Goal: Task Accomplishment & Management: Complete application form

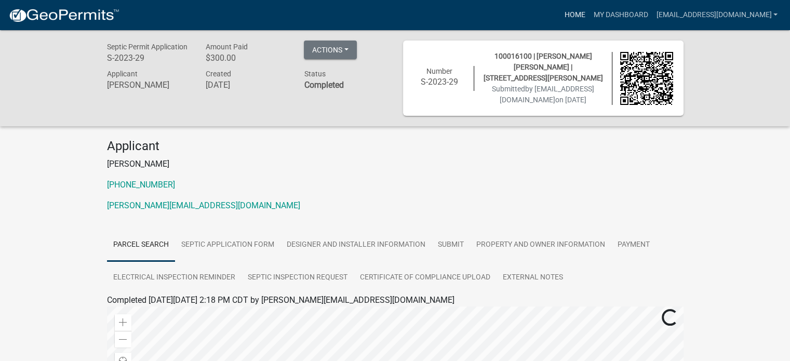
click at [589, 15] on link "Home" at bounding box center [574, 15] width 29 height 20
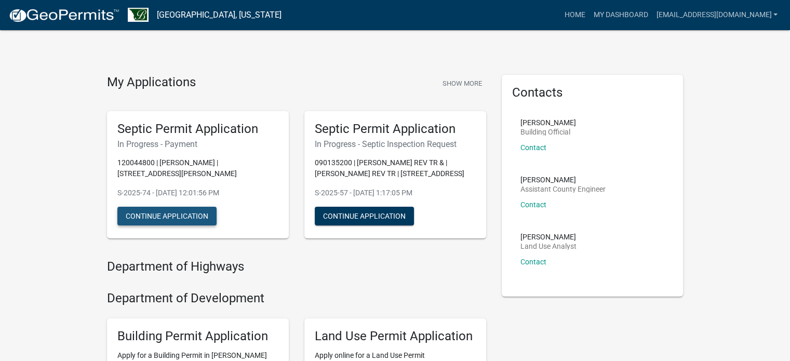
click at [171, 214] on button "Continue Application" at bounding box center [166, 216] width 99 height 19
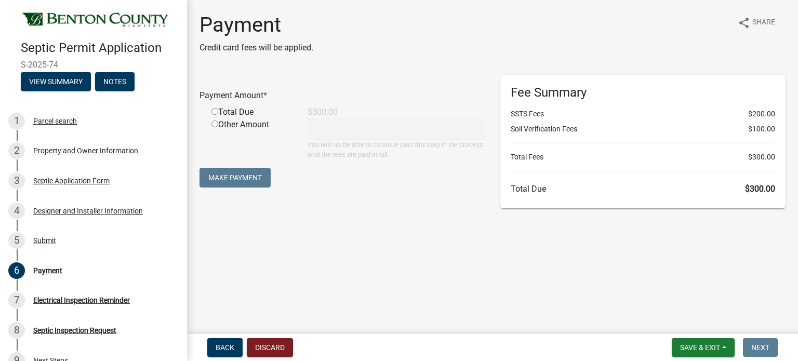
click at [217, 117] on div "Total Due" at bounding box center [252, 112] width 96 height 12
click at [216, 113] on input "radio" at bounding box center [214, 111] width 7 height 7
radio input "true"
type input "300"
click at [220, 177] on button "Make Payment" at bounding box center [234, 178] width 71 height 20
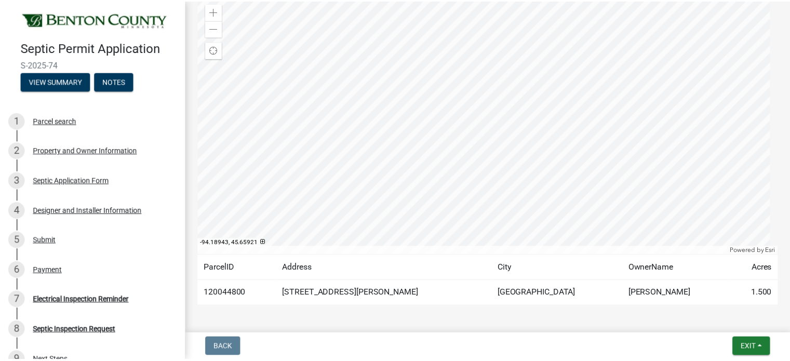
scroll to position [166, 0]
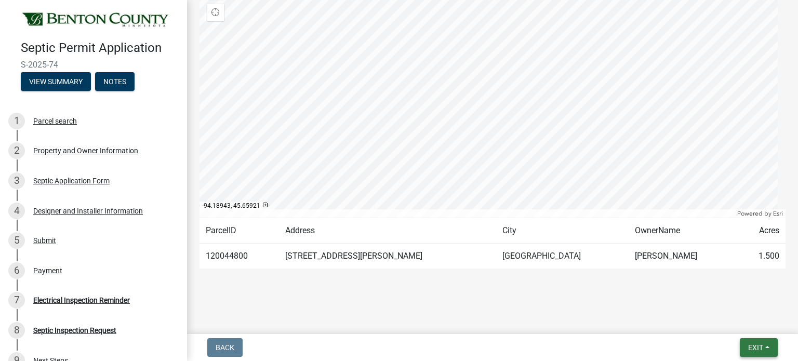
click at [750, 346] on span "Exit" at bounding box center [755, 347] width 15 height 8
click at [715, 324] on button "Save & Exit" at bounding box center [736, 320] width 83 height 25
